Goal: Transaction & Acquisition: Purchase product/service

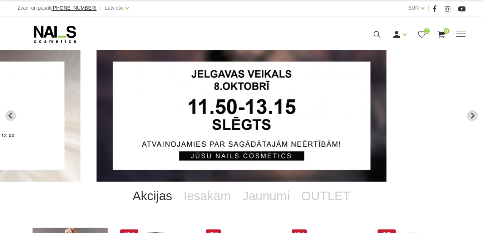
click at [0, 0] on link "Klasiskais manikīrs" at bounding box center [0, 0] width 0 height 0
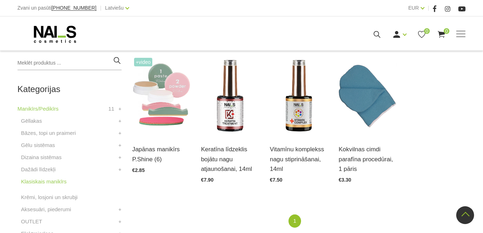
scroll to position [169, 0]
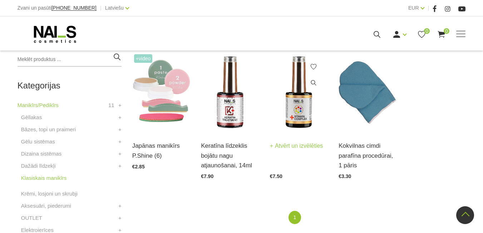
click at [297, 113] on img at bounding box center [299, 93] width 58 height 80
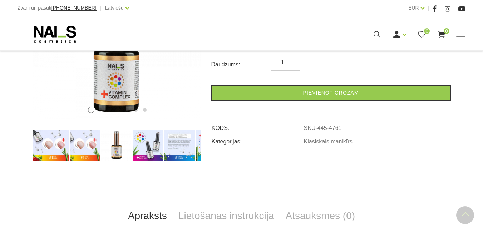
scroll to position [175, 0]
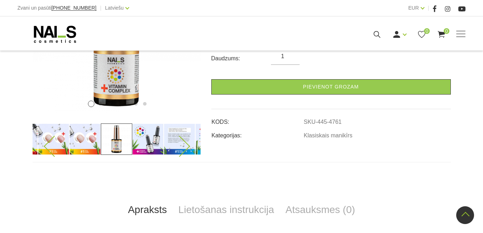
click at [52, 140] on icon at bounding box center [54, 146] width 21 height 21
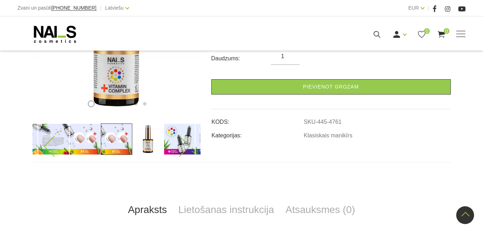
click at [79, 138] on img at bounding box center [84, 139] width 31 height 31
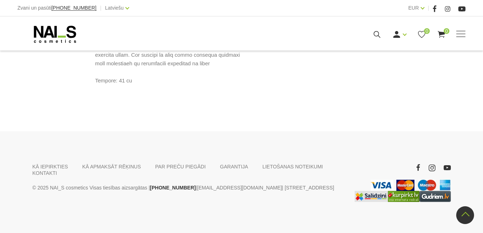
scroll to position [0, 0]
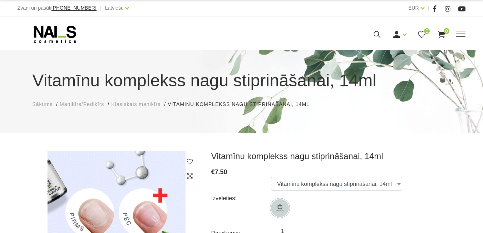
click at [0, 0] on link "Klasiskais manikīrs" at bounding box center [0, 0] width 0 height 0
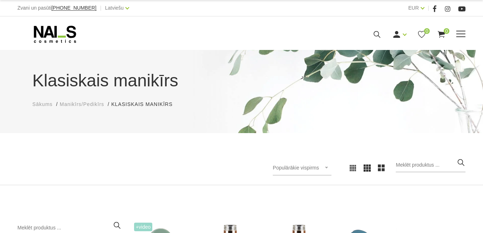
click at [0, 0] on link "Aksesuāri, piederumi" at bounding box center [0, 0] width 0 height 0
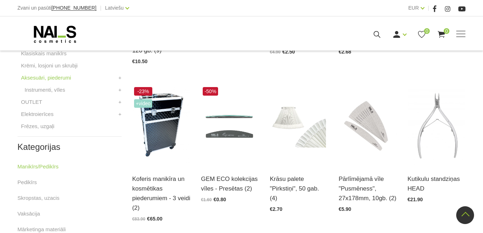
scroll to position [297, 0]
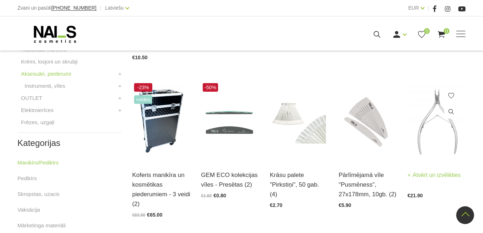
click at [428, 172] on link "Atvērt un izvēlēties" at bounding box center [433, 175] width 53 height 10
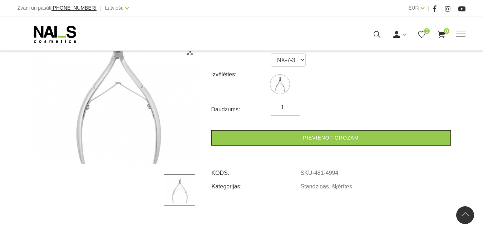
scroll to position [117, 0]
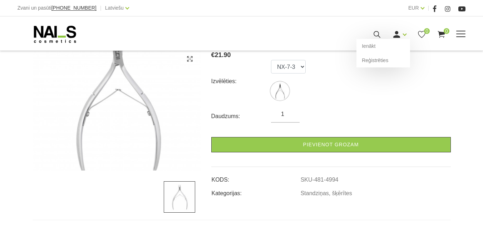
click at [401, 39] on link at bounding box center [396, 34] width 9 height 9
click at [386, 53] on link "Ienākt" at bounding box center [383, 46] width 54 height 14
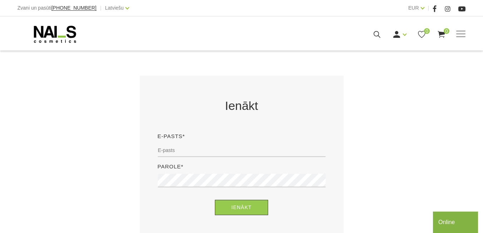
scroll to position [106, 0]
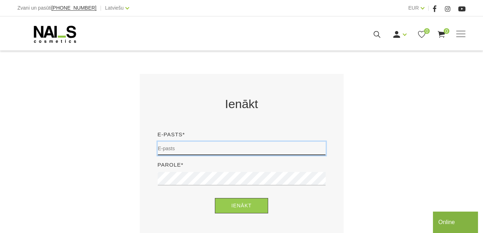
click at [159, 151] on input "email" at bounding box center [242, 149] width 168 height 14
type input "[EMAIL_ADDRESS][DOMAIN_NAME]"
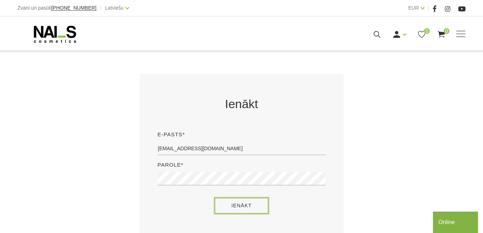
click at [252, 210] on button "Ienākt" at bounding box center [241, 205] width 53 height 15
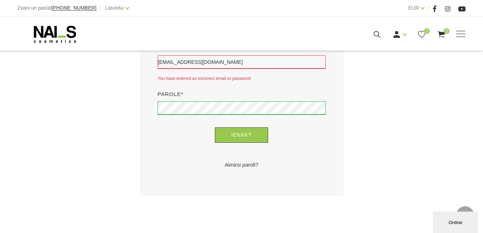
scroll to position [193, 0]
click at [242, 135] on button "Ienākt" at bounding box center [241, 134] width 53 height 15
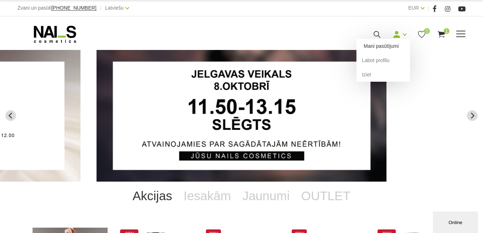
click at [400, 53] on link "Mani pasūtījumi" at bounding box center [383, 46] width 54 height 14
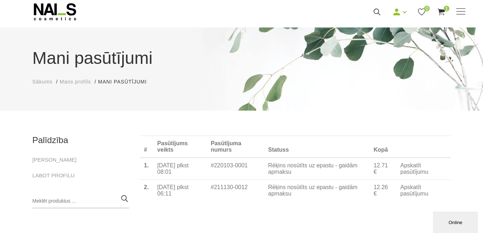
scroll to position [4, 0]
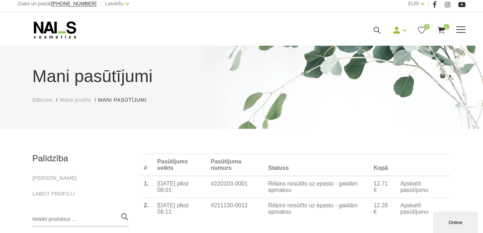
click at [0, 0] on link "OUTLET" at bounding box center [0, 0] width 0 height 0
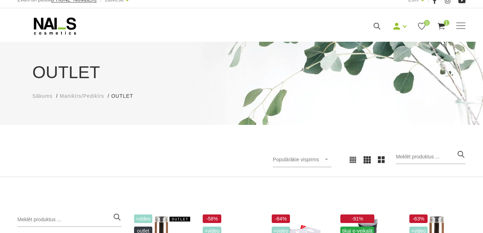
scroll to position [6, 0]
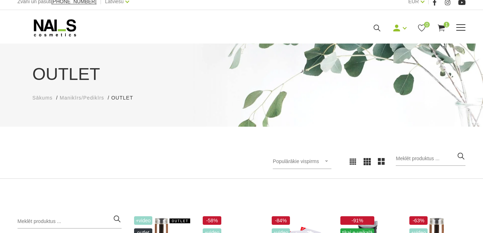
click at [0, 0] on link "Pedikīra piederumi" at bounding box center [0, 0] width 0 height 0
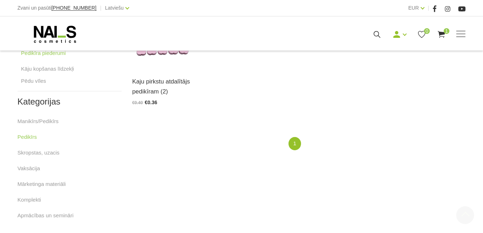
scroll to position [236, 0]
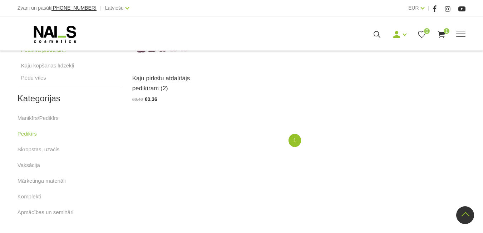
click at [445, 39] on icon at bounding box center [441, 34] width 9 height 9
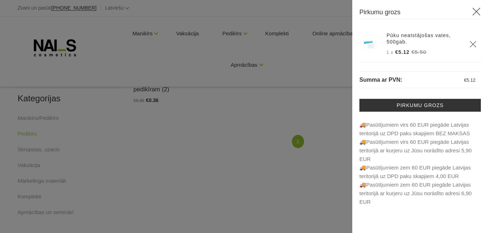
click at [470, 43] on icon "Delete" at bounding box center [472, 44] width 7 height 7
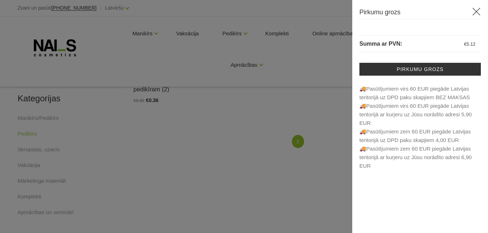
click at [475, 11] on icon at bounding box center [476, 11] width 9 height 9
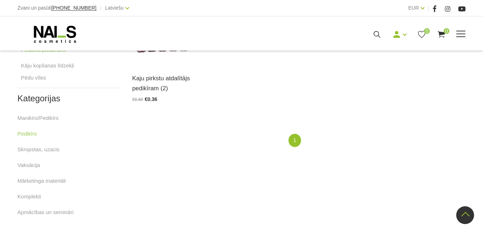
click at [0, 0] on link "Aksesuāri, piederumi" at bounding box center [0, 0] width 0 height 0
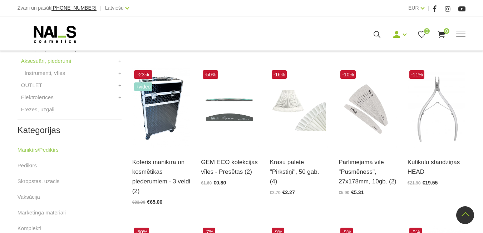
scroll to position [295, 0]
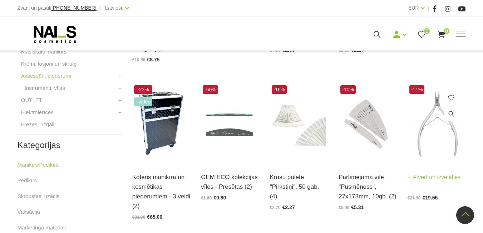
click at [433, 132] on img at bounding box center [436, 124] width 58 height 80
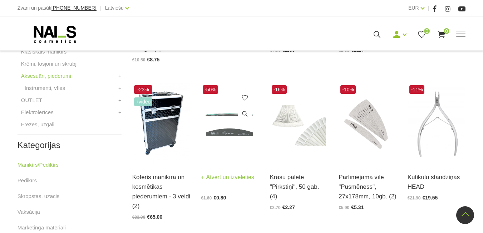
click at [222, 131] on img at bounding box center [230, 124] width 58 height 80
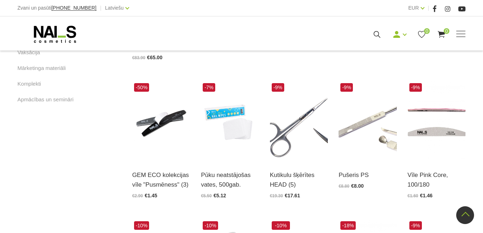
scroll to position [457, 0]
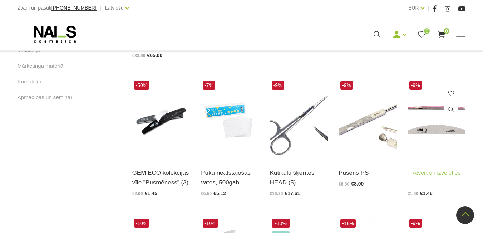
click at [433, 127] on img at bounding box center [436, 119] width 58 height 80
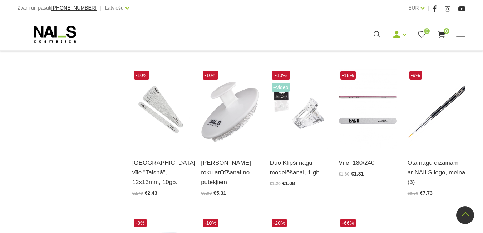
scroll to position [607, 0]
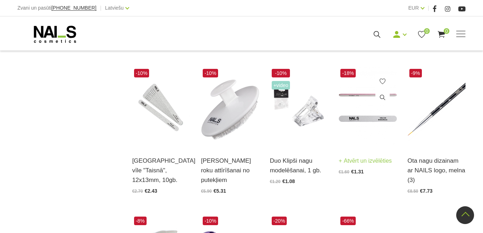
click at [363, 160] on link "Atvērt un izvēlēties" at bounding box center [364, 161] width 53 height 10
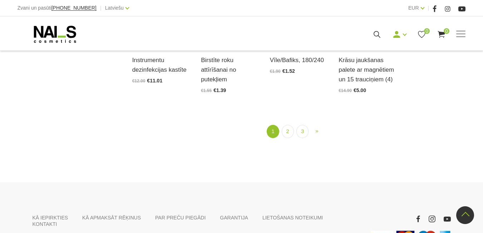
scroll to position [873, 0]
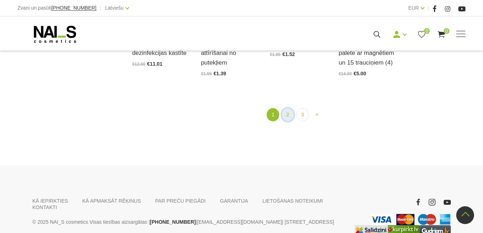
click at [290, 114] on link "2" at bounding box center [288, 114] width 12 height 13
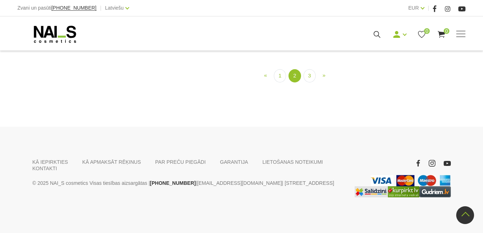
scroll to position [805, 0]
click at [307, 83] on link "3" at bounding box center [309, 75] width 12 height 13
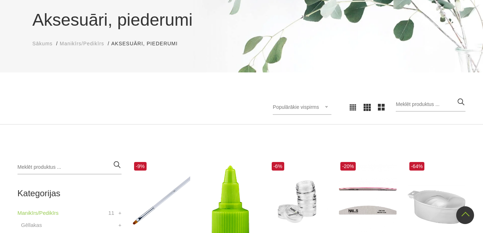
scroll to position [40, 0]
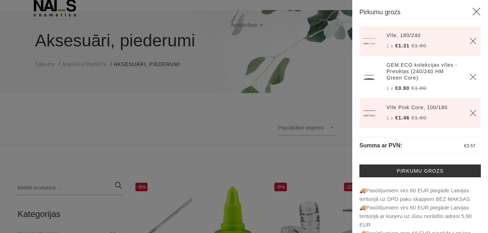
click at [472, 7] on icon at bounding box center [476, 11] width 9 height 9
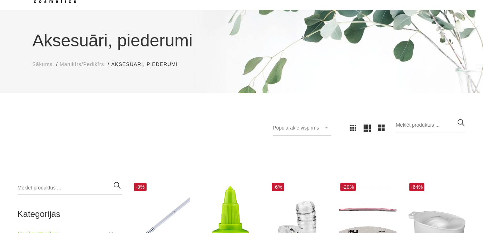
click at [126, 63] on li "Aksesuāri, piederumi Aksesuāri, piederumi" at bounding box center [148, 65] width 74 height 8
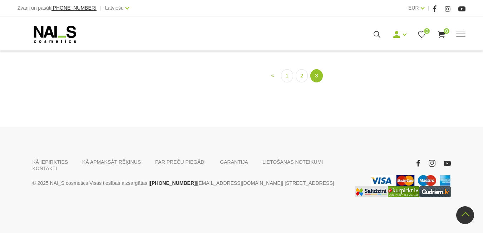
scroll to position [766, 0]
click at [287, 83] on link "1" at bounding box center [287, 75] width 12 height 13
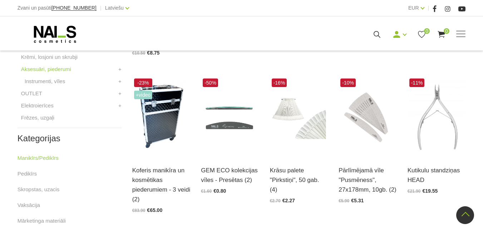
scroll to position [300, 0]
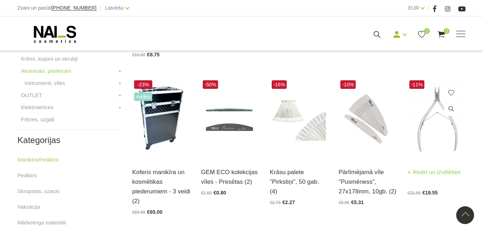
click at [433, 148] on img at bounding box center [436, 119] width 58 height 80
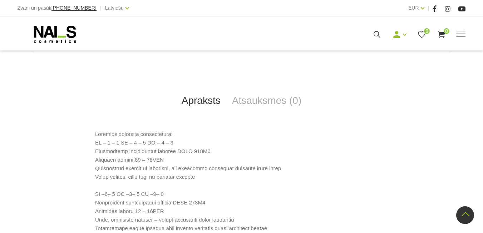
scroll to position [73, 0]
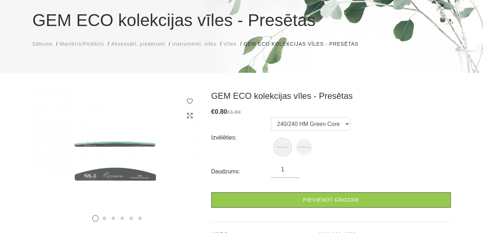
scroll to position [61, 0]
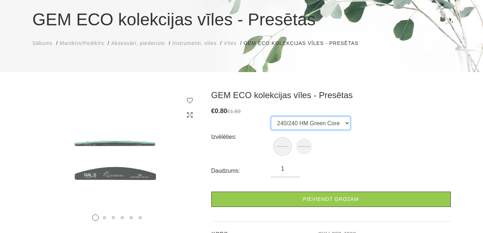
click at [347, 124] on select "240/240 HM Green Core 100/100 HM Green Core" at bounding box center [310, 123] width 79 height 14
click at [271, 116] on select "240/240 HM Green Core 100/100 HM Green Core" at bounding box center [310, 123] width 79 height 14
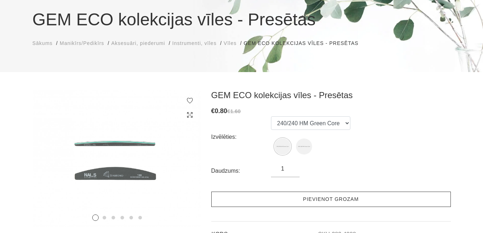
click at [337, 201] on link "Pievienot grozam" at bounding box center [330, 199] width 239 height 15
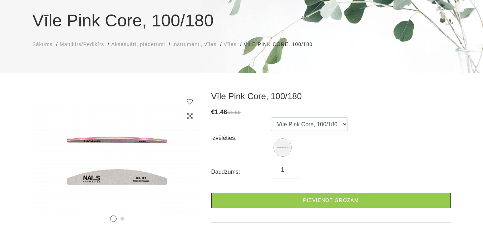
scroll to position [87, 0]
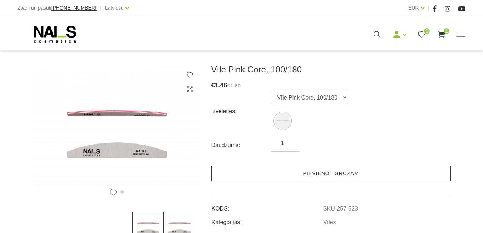
click at [337, 171] on link "Pievienot grozam" at bounding box center [330, 173] width 239 height 15
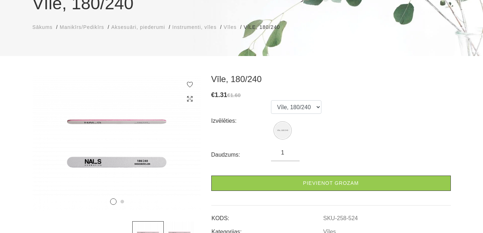
scroll to position [48, 0]
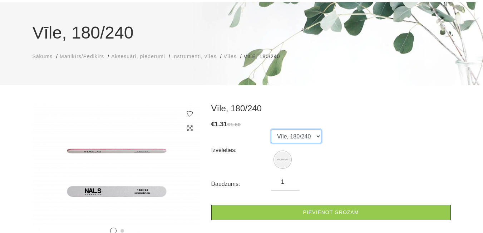
click at [316, 137] on select "Vīle, 180/240" at bounding box center [296, 137] width 50 height 14
click at [339, 137] on div "Izvēlēties: Vīle, 180/240" at bounding box center [330, 150] width 239 height 41
click at [288, 183] on input "1" at bounding box center [285, 182] width 29 height 9
click at [290, 180] on input "1" at bounding box center [285, 182] width 29 height 9
click at [291, 181] on input "1" at bounding box center [285, 182] width 29 height 9
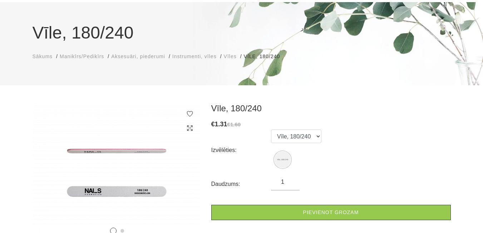
click at [291, 181] on input "1" at bounding box center [285, 182] width 29 height 9
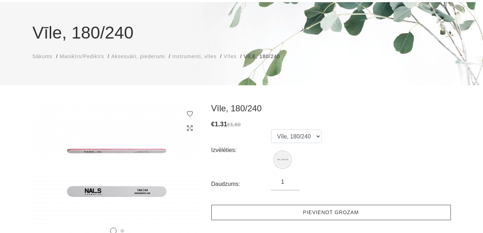
click at [321, 210] on link "Pievienot grozam" at bounding box center [330, 212] width 239 height 15
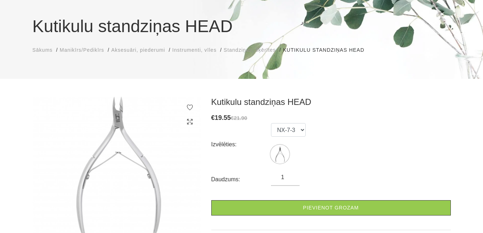
scroll to position [71, 0]
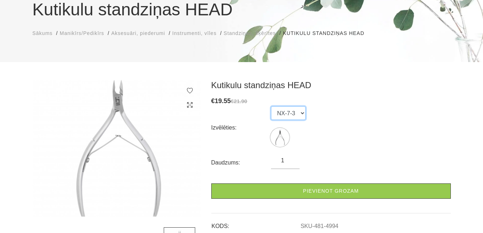
click at [302, 113] on select "NX-7-3" at bounding box center [288, 113] width 35 height 14
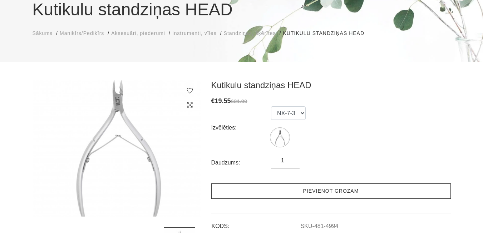
click at [317, 193] on link "Pievienot grozam" at bounding box center [330, 191] width 239 height 15
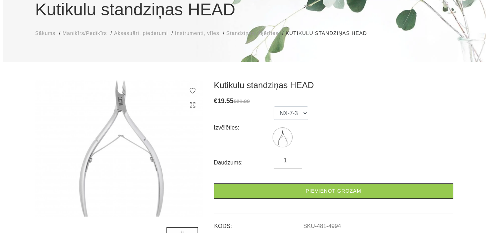
scroll to position [0, 0]
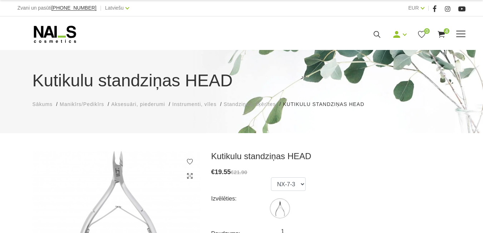
click at [445, 38] on use at bounding box center [441, 34] width 7 height 7
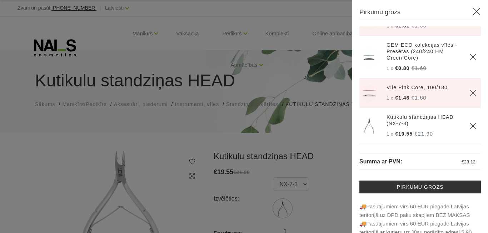
click at [472, 13] on icon at bounding box center [476, 11] width 9 height 9
